Goal: Obtain resource: Obtain resource

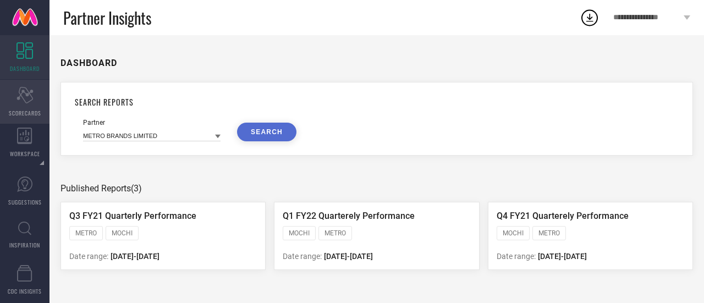
click at [27, 106] on div "Scorecard SCORECARDS" at bounding box center [24, 102] width 49 height 44
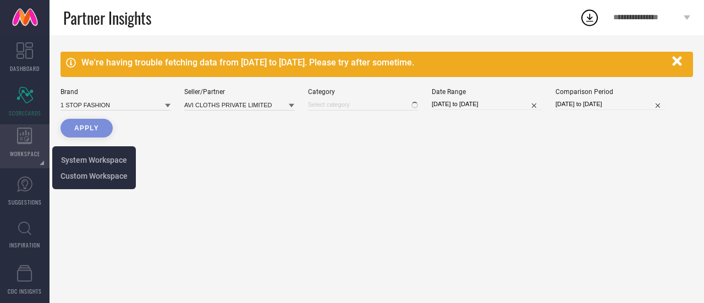
type input "All"
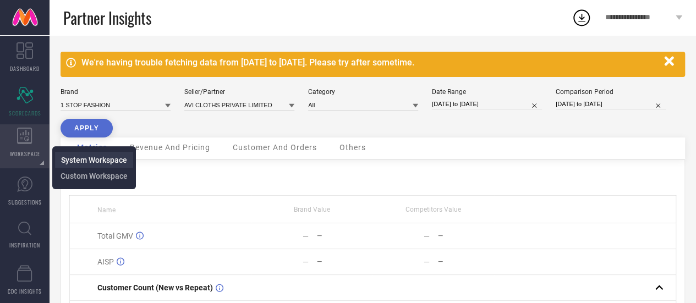
click at [78, 157] on span "System Workspace" at bounding box center [94, 160] width 66 height 9
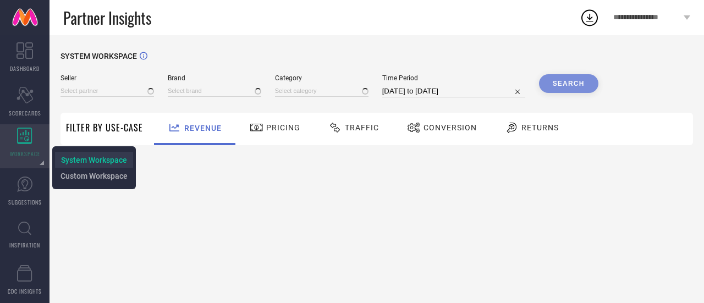
type input "All"
type input "1 STOP FASHION"
type input "All"
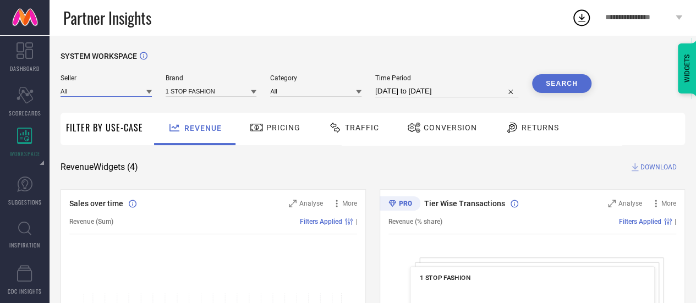
click at [125, 93] on input at bounding box center [105, 91] width 91 height 12
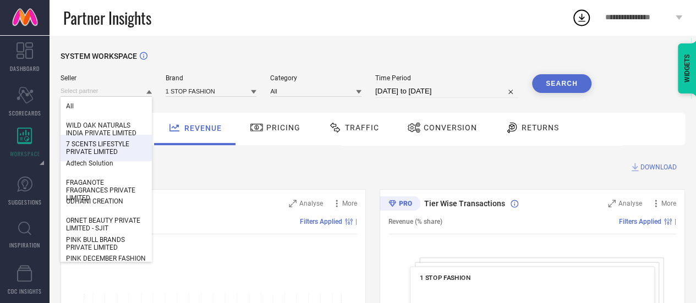
click at [190, 163] on div "Revenue Widgets ( 4 ) DOWNLOAD" at bounding box center [372, 167] width 624 height 11
click at [82, 96] on input at bounding box center [105, 91] width 91 height 12
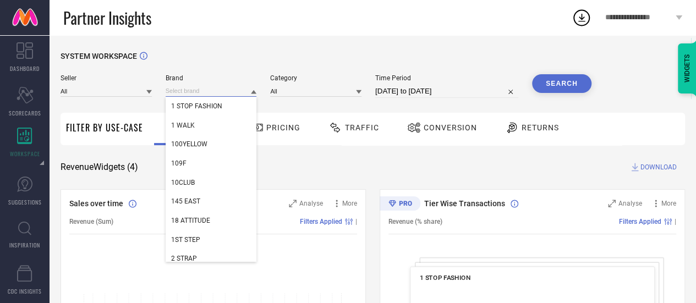
click at [191, 91] on input at bounding box center [211, 91] width 91 height 12
paste input "NAIDU HALL"
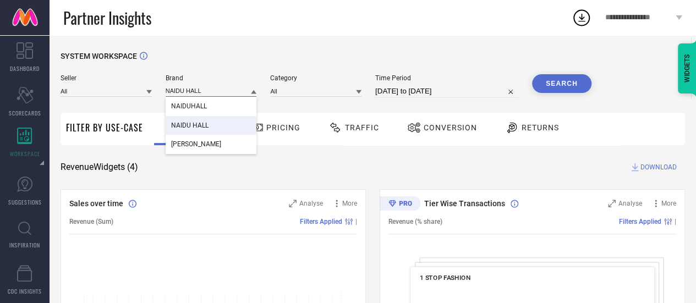
type input "NAIDU HALL"
click at [189, 125] on span "NAIDU HALL" at bounding box center [189, 126] width 37 height 8
click at [356, 91] on icon at bounding box center [358, 92] width 5 height 4
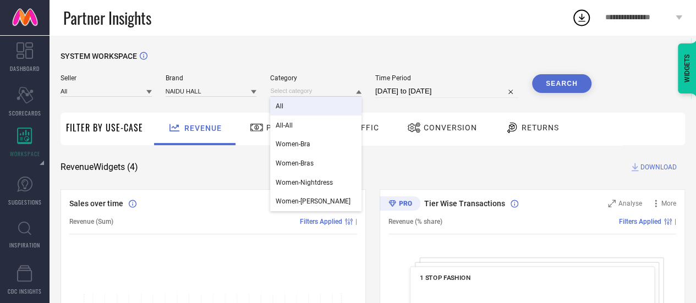
click at [329, 108] on div "All" at bounding box center [315, 106] width 91 height 19
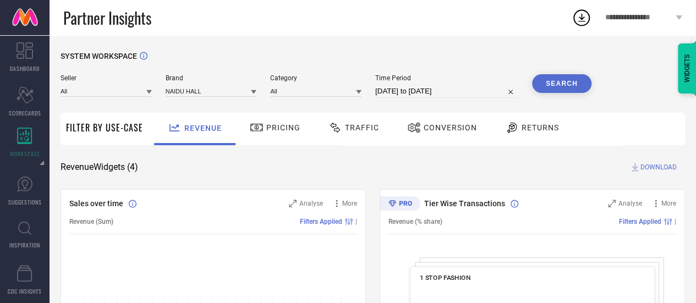
click at [566, 84] on button "Search" at bounding box center [561, 83] width 59 height 19
select select "6"
select select "2025"
select select "7"
select select "2025"
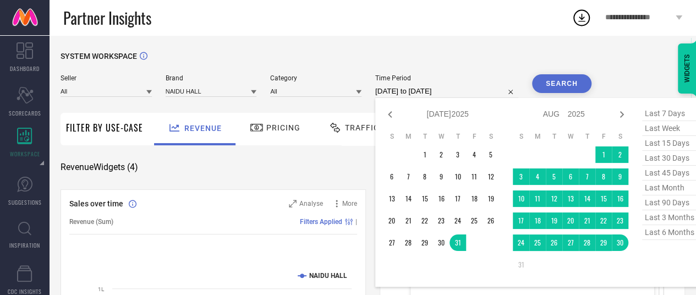
click at [474, 91] on input "31-07-2025 to 30-08-2025" at bounding box center [446, 91] width 143 height 13
click at [599, 156] on td "1" at bounding box center [603, 154] width 16 height 16
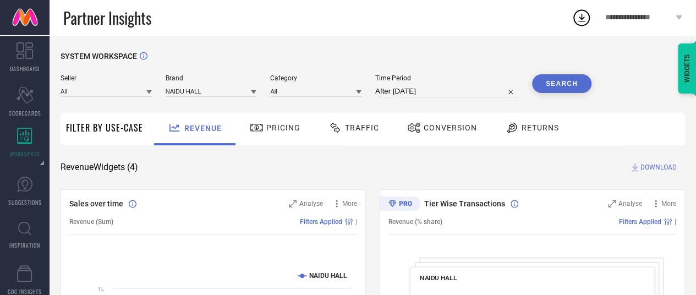
type input "01-08-2025 to 30-08-2025"
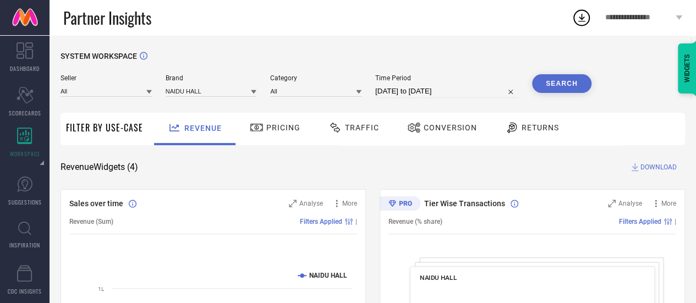
click at [559, 85] on button "Search" at bounding box center [561, 83] width 59 height 19
click at [359, 129] on span "Traffic" at bounding box center [362, 127] width 34 height 9
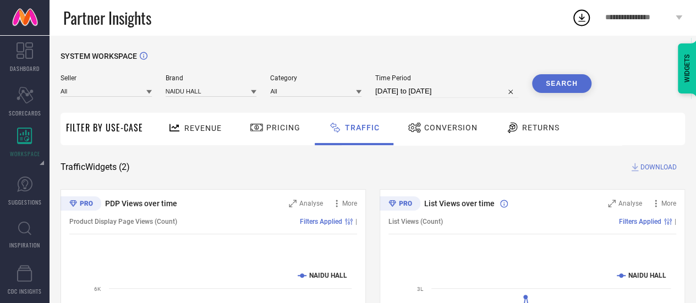
click at [462, 127] on span "Conversion" at bounding box center [450, 127] width 53 height 9
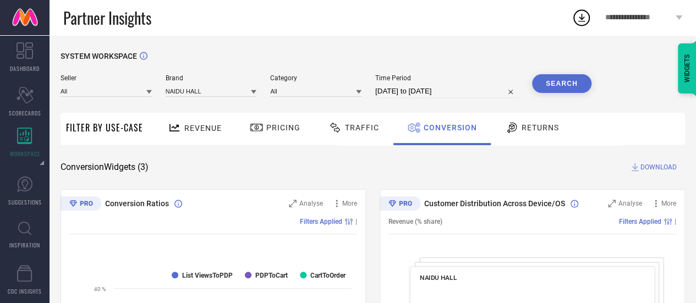
click at [462, 127] on span "Conversion" at bounding box center [449, 127] width 53 height 9
click at [580, 23] on icon at bounding box center [581, 18] width 20 height 20
click at [191, 125] on span "Revenue" at bounding box center [202, 128] width 37 height 9
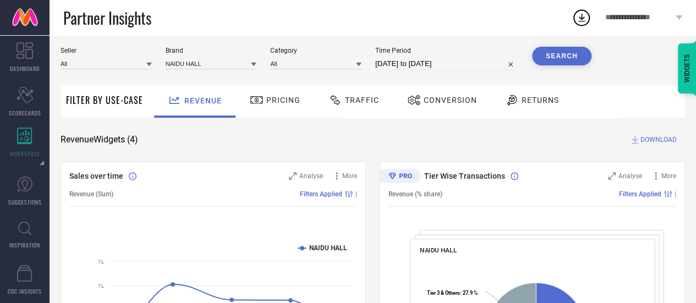
scroll to position [29, 0]
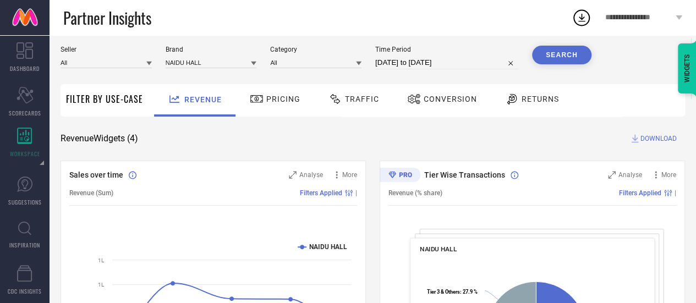
click at [269, 101] on span "Pricing" at bounding box center [283, 99] width 34 height 9
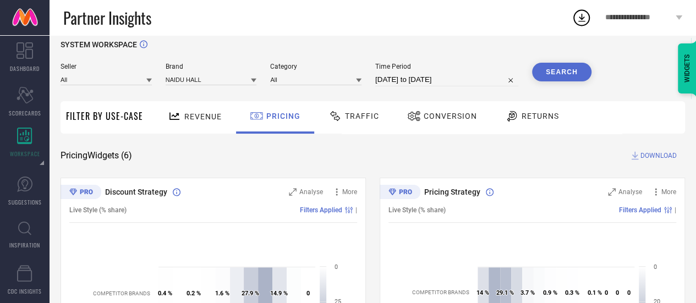
scroll to position [52, 0]
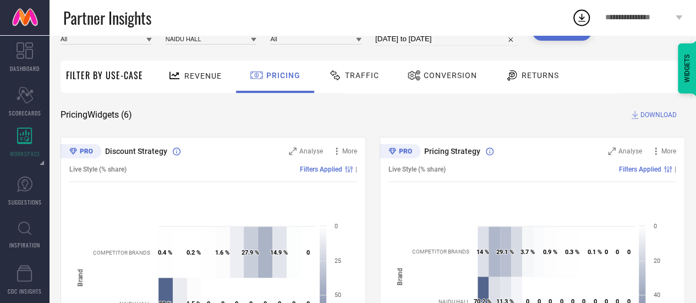
click at [654, 116] on span "DOWNLOAD" at bounding box center [658, 114] width 36 height 11
click at [586, 18] on icon at bounding box center [581, 18] width 20 height 20
click at [356, 76] on span "Traffic" at bounding box center [362, 75] width 34 height 9
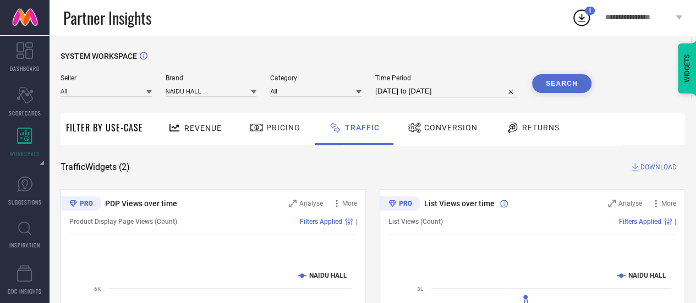
scroll to position [1, 0]
click at [649, 169] on span "DOWNLOAD" at bounding box center [658, 166] width 36 height 11
click at [437, 129] on span "Conversion" at bounding box center [450, 127] width 53 height 9
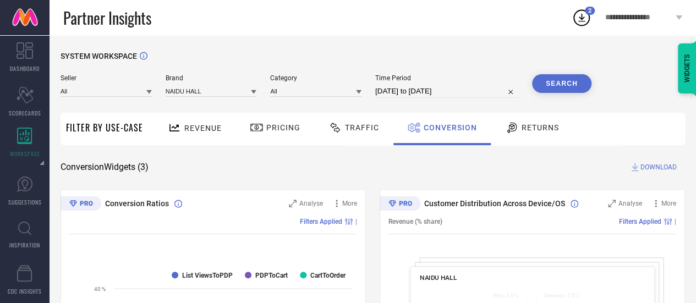
click at [514, 130] on icon at bounding box center [512, 127] width 14 height 13
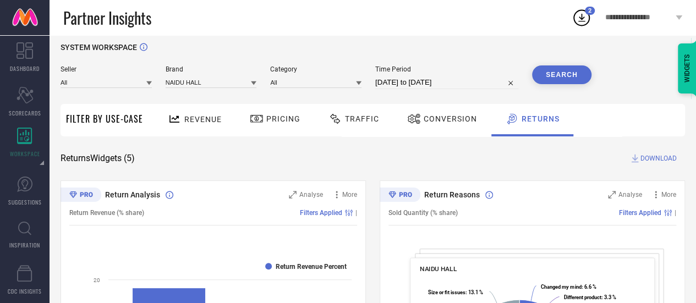
scroll to position [10, 0]
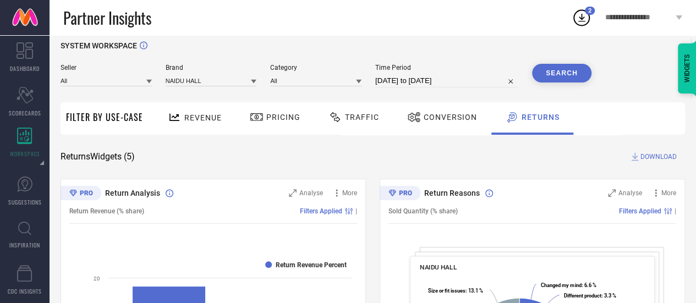
click at [184, 120] on span "Revenue" at bounding box center [202, 117] width 37 height 9
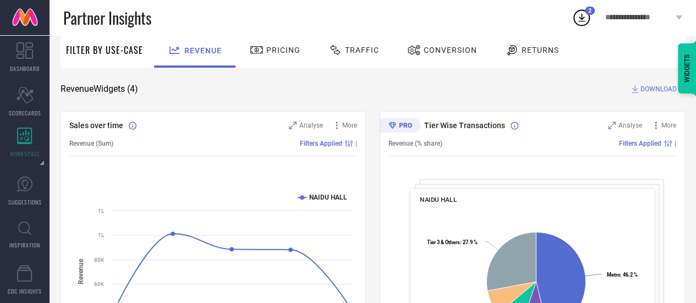
scroll to position [0, 0]
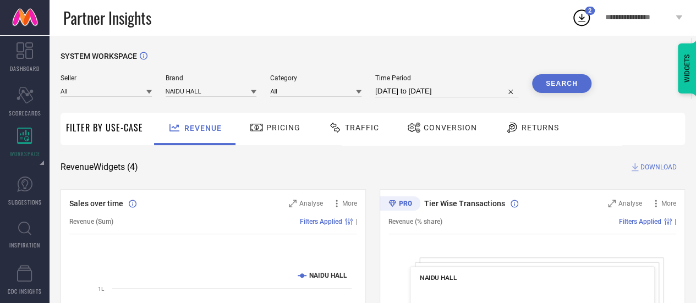
click at [351, 123] on div "Traffic" at bounding box center [354, 127] width 56 height 19
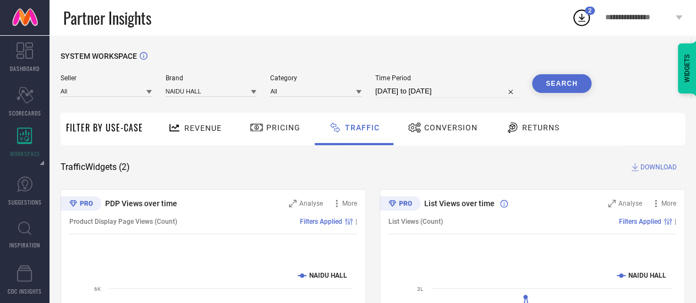
click at [446, 127] on span "Conversion" at bounding box center [450, 127] width 53 height 9
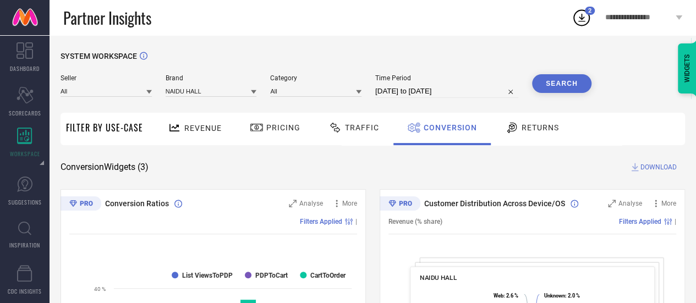
click at [642, 167] on span "DOWNLOAD" at bounding box center [658, 167] width 36 height 11
